Goal: Information Seeking & Learning: Learn about a topic

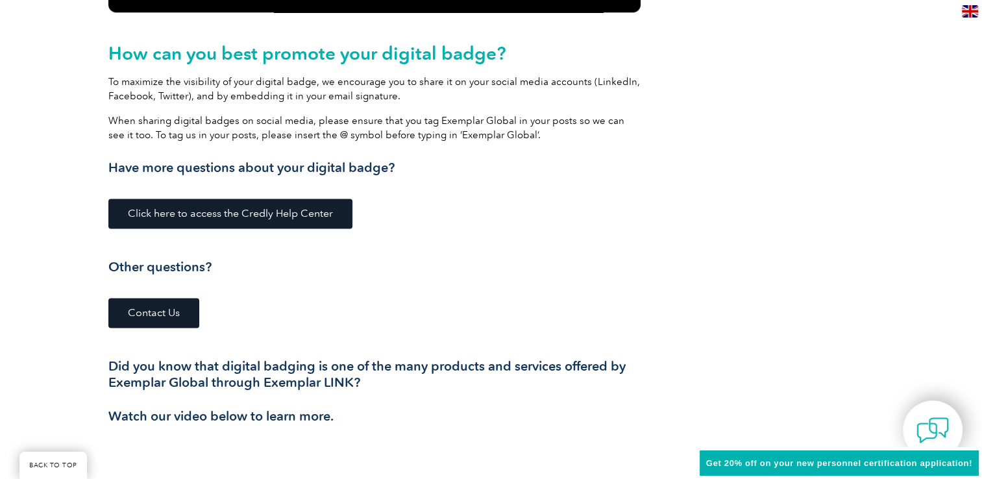
scroll to position [1753, 0]
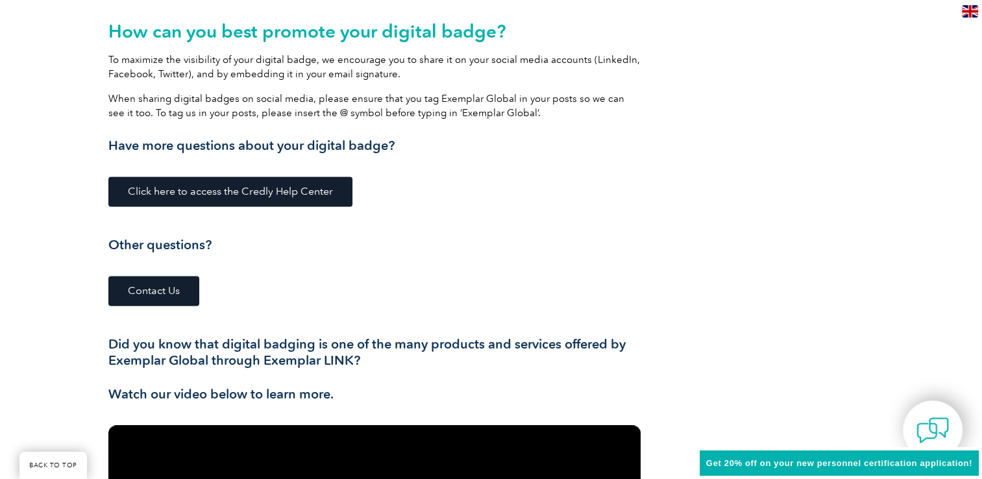
click at [268, 184] on link "Click here to access the Credly Help Center" at bounding box center [230, 192] width 244 height 30
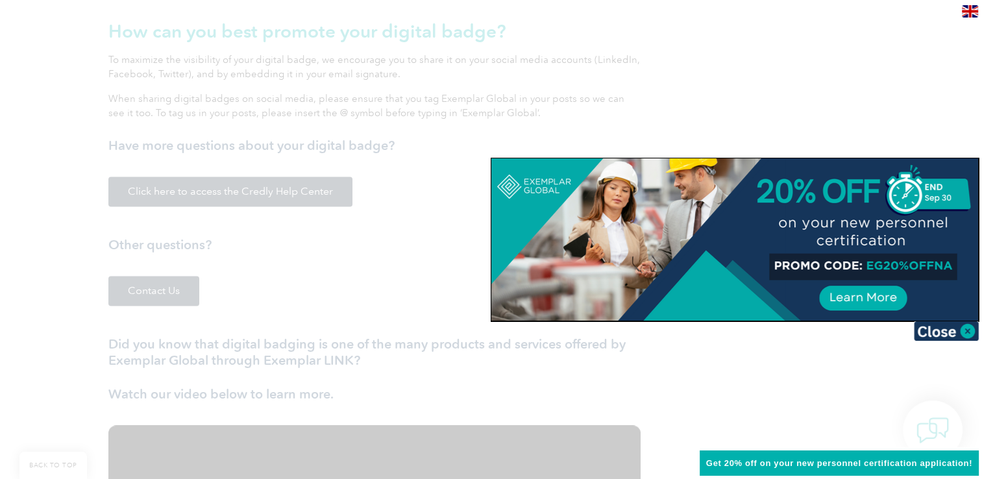
click at [295, 126] on div at bounding box center [491, 239] width 982 height 479
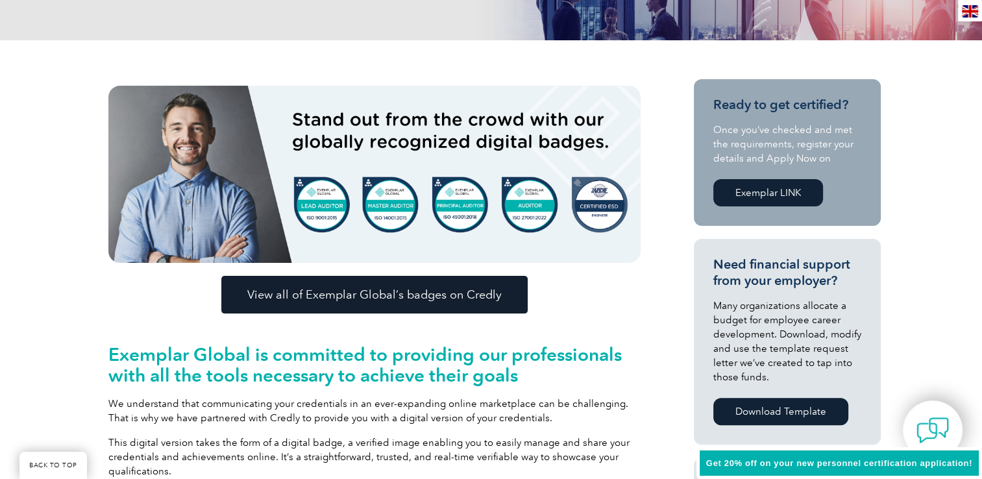
scroll to position [227, 0]
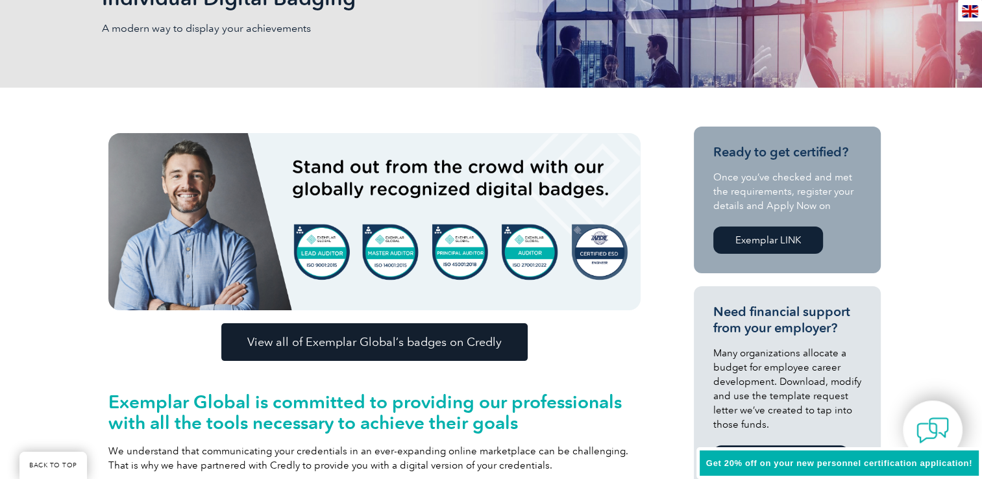
click at [244, 328] on link "View all of Exemplar Global’s badges on Credly" at bounding box center [374, 342] width 306 height 38
